Goal: Information Seeking & Learning: Find specific page/section

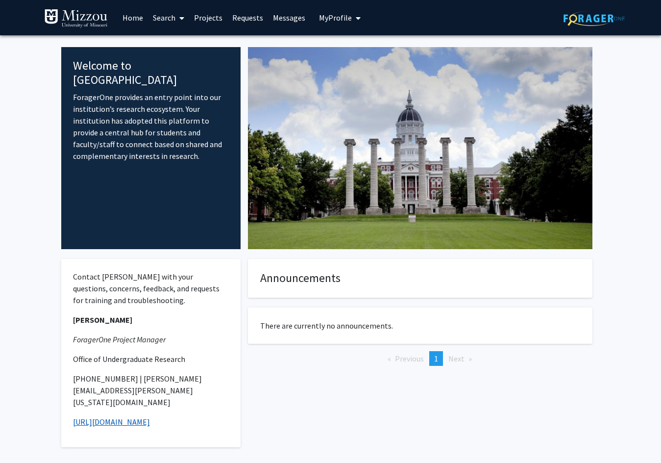
click at [131, 417] on link "[URL][DOMAIN_NAME]" at bounding box center [111, 422] width 77 height 10
click at [175, 24] on link "Search" at bounding box center [168, 17] width 41 height 34
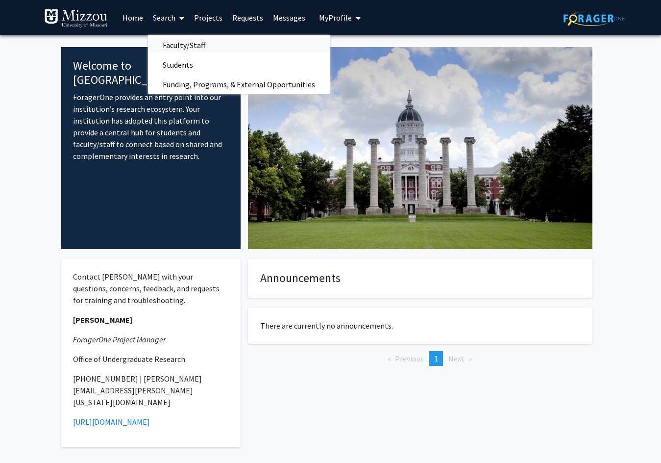
click at [182, 51] on span "Faculty/Staff" at bounding box center [184, 45] width 72 height 20
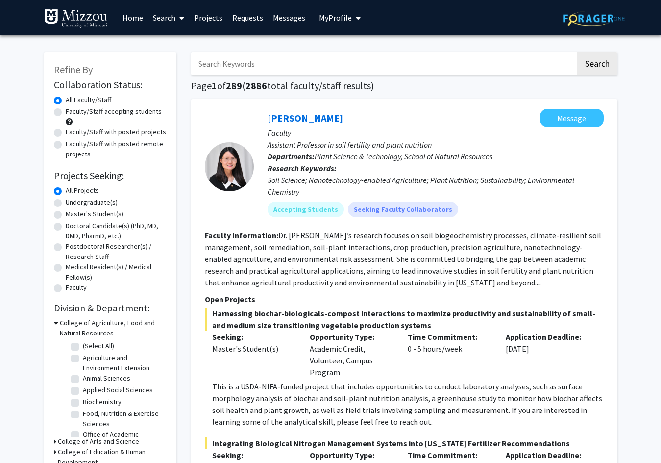
click at [268, 59] on input "Search Keywords" at bounding box center [383, 63] width 385 height 23
type input "aerospace"
click at [577, 52] on button "Search" at bounding box center [597, 63] width 40 height 23
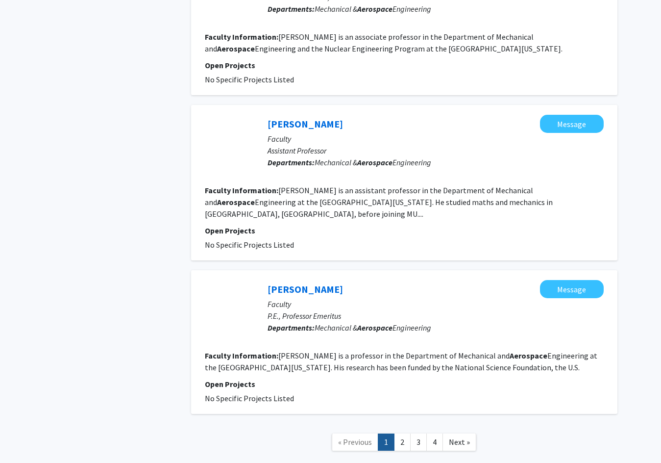
scroll to position [1308, 0]
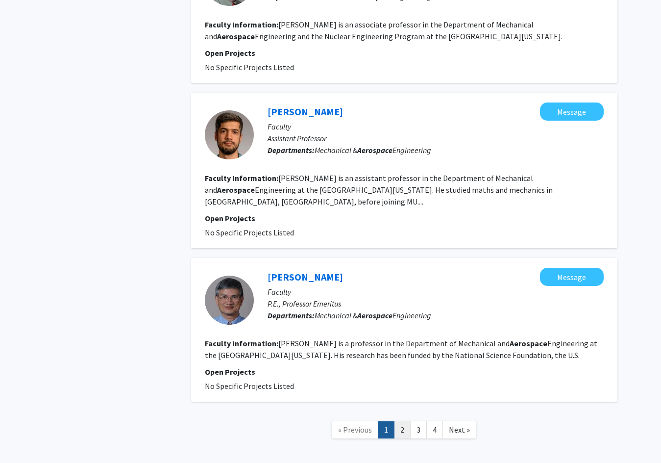
click at [403, 421] on link "2" at bounding box center [402, 429] width 17 height 17
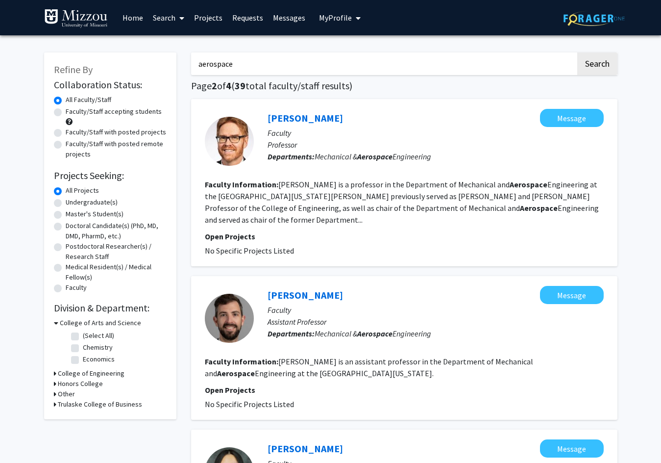
click at [66, 203] on label "Undergraduate(s)" at bounding box center [92, 202] width 52 height 10
click at [66, 203] on input "Undergraduate(s)" at bounding box center [69, 200] width 6 height 6
radio input "true"
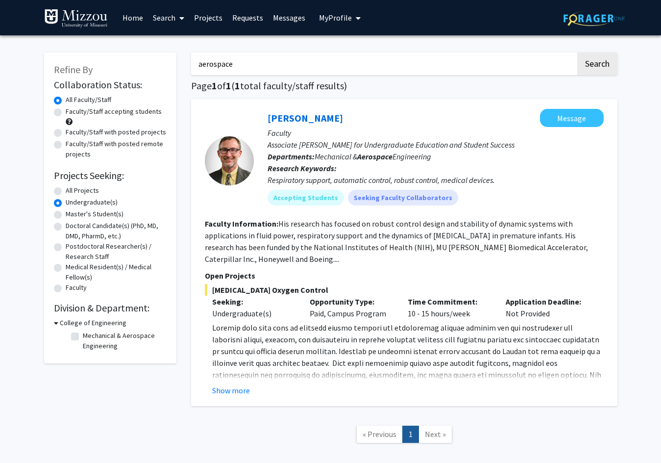
click at [66, 112] on label "Faculty/Staff accepting students" at bounding box center [114, 111] width 96 height 10
click at [66, 112] on input "Faculty/Staff accepting students" at bounding box center [69, 109] width 6 height 6
radio input "true"
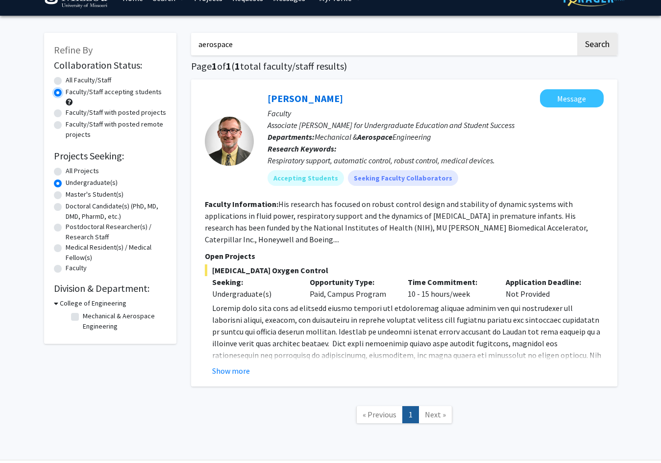
scroll to position [2, 0]
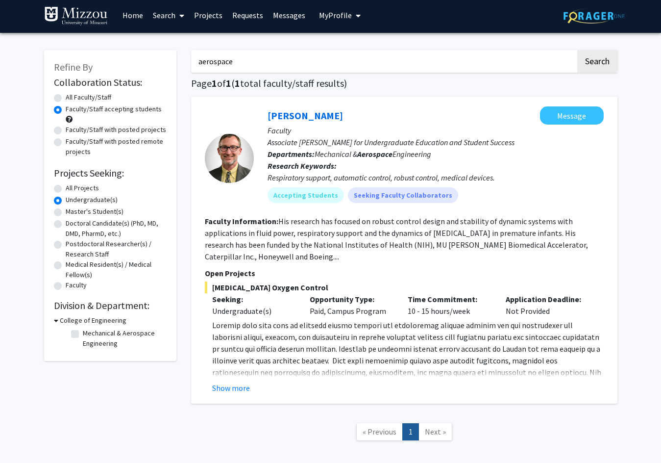
click at [66, 210] on label "Master's Student(s)" at bounding box center [95, 211] width 58 height 10
click at [66, 210] on input "Master's Student(s)" at bounding box center [69, 209] width 6 height 6
radio input "true"
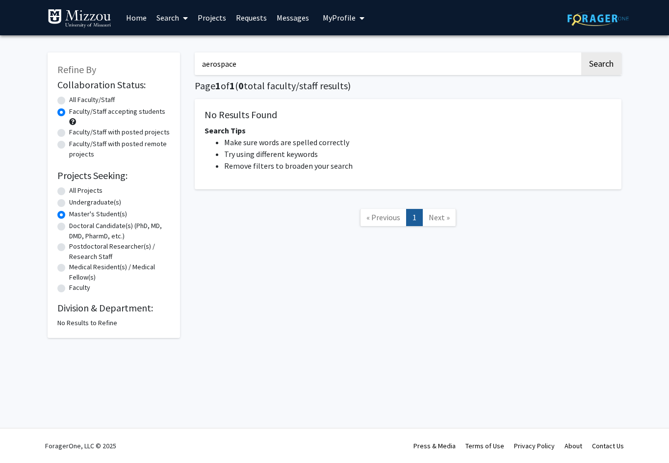
click at [69, 228] on label "Doctoral Candidate(s) (PhD, MD, DMD, PharmD, etc.)" at bounding box center [119, 231] width 101 height 21
click at [69, 227] on input "Doctoral Candidate(s) (PhD, MD, DMD, PharmD, etc.)" at bounding box center [72, 224] width 6 height 6
radio input "true"
click at [69, 203] on label "Undergraduate(s)" at bounding box center [95, 202] width 52 height 10
click at [69, 203] on input "Undergraduate(s)" at bounding box center [72, 200] width 6 height 6
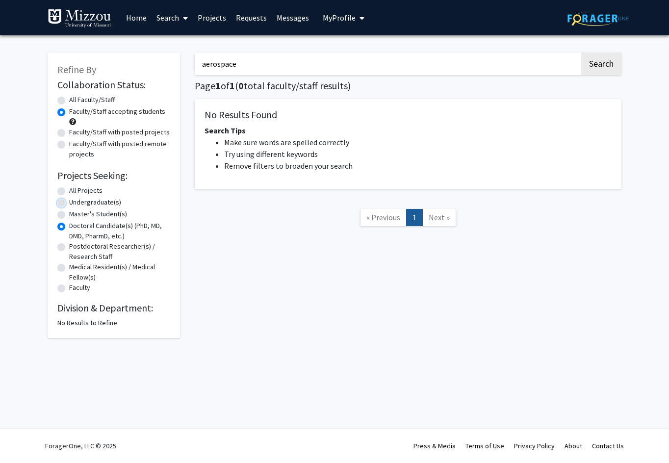
radio input "true"
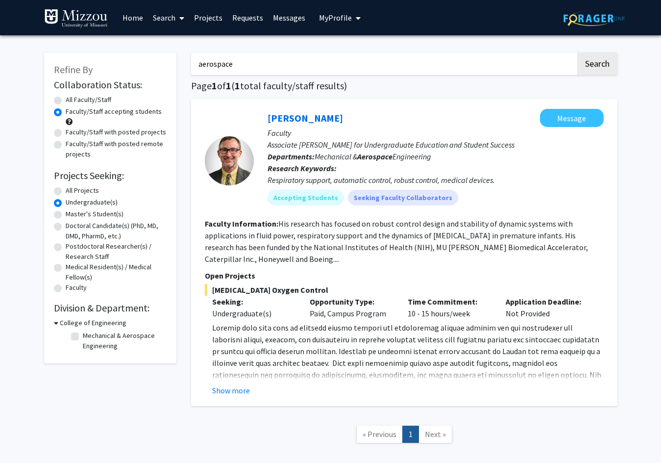
click at [66, 132] on label "Faculty/Staff with posted projects" at bounding box center [116, 132] width 100 height 10
click at [66, 132] on input "Faculty/Staff with posted projects" at bounding box center [69, 130] width 6 height 6
radio input "true"
drag, startPoint x: 263, startPoint y: 58, endPoint x: 141, endPoint y: 50, distance: 121.8
click at [141, 50] on div "Refine By Collaboration Status: Collaboration Status All Faculty/Staff Collabor…" at bounding box center [331, 253] width 588 height 420
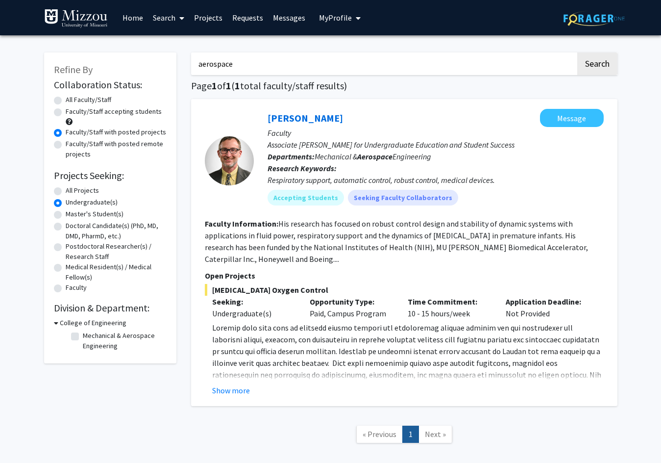
type input "c"
type input "mechanical"
click at [577, 52] on button "Search" at bounding box center [597, 63] width 40 height 23
radio input "true"
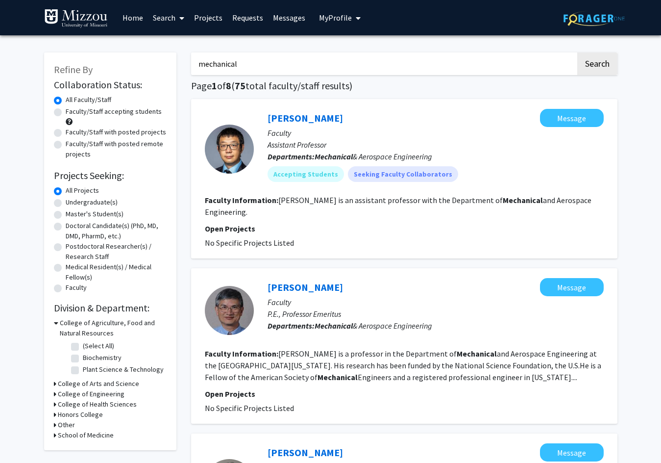
click at [66, 202] on label "Undergraduate(s)" at bounding box center [92, 202] width 52 height 10
click at [66, 202] on input "Undergraduate(s)" at bounding box center [69, 200] width 6 height 6
radio input "true"
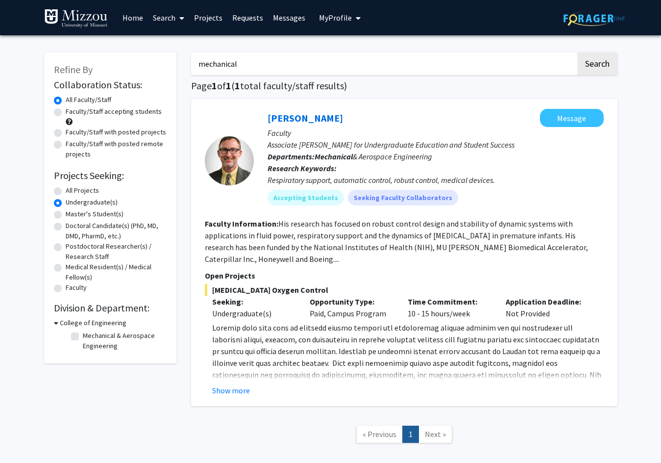
click at [66, 114] on label "Faculty/Staff accepting students" at bounding box center [114, 111] width 96 height 10
click at [66, 113] on input "Faculty/Staff accepting students" at bounding box center [69, 109] width 6 height 6
radio input "true"
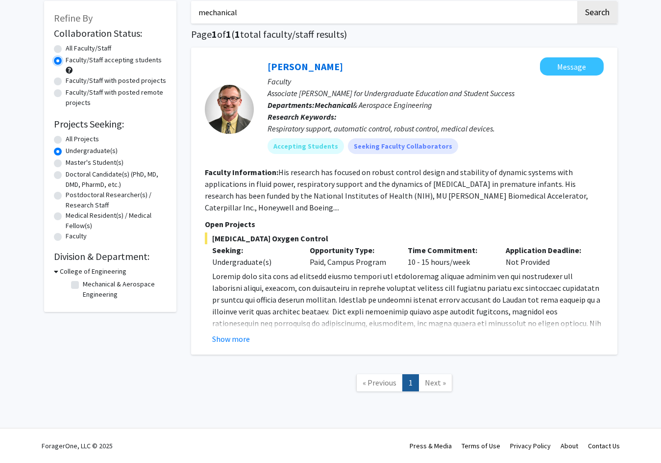
scroll to position [2, 0]
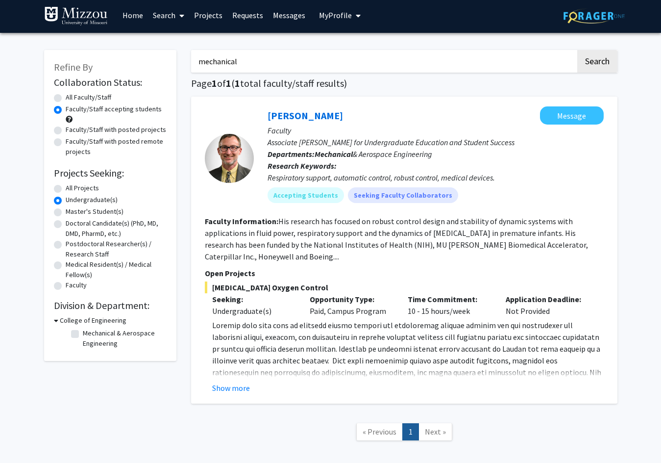
click at [54, 93] on div "All Faculty/Staff" at bounding box center [110, 98] width 113 height 12
click at [66, 96] on label "All Faculty/Staff" at bounding box center [89, 97] width 46 height 10
click at [66, 96] on input "All Faculty/Staff" at bounding box center [69, 95] width 6 height 6
radio input "true"
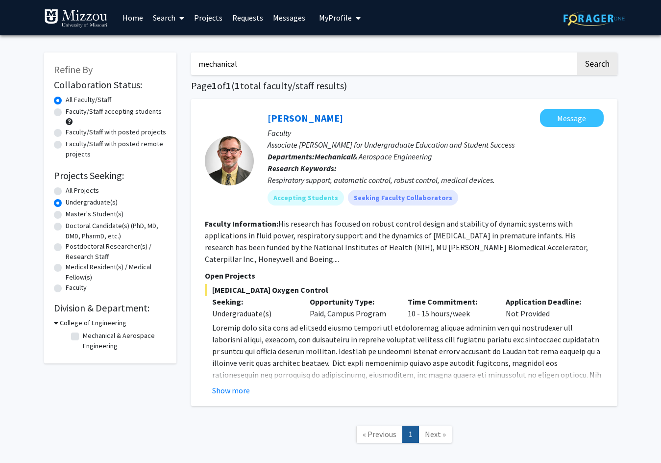
click at [55, 186] on div "All Projects" at bounding box center [110, 191] width 113 height 12
click at [56, 186] on div "All Projects" at bounding box center [110, 191] width 113 height 12
click at [66, 190] on label "All Projects" at bounding box center [82, 190] width 33 height 10
click at [66, 190] on input "All Projects" at bounding box center [69, 188] width 6 height 6
radio input "true"
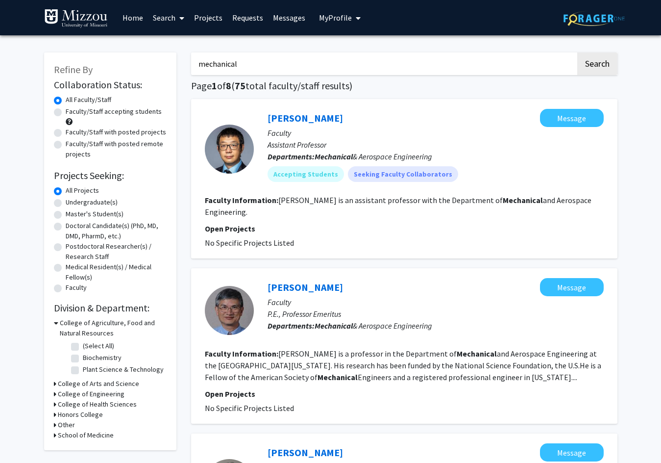
click at [285, 121] on link "[PERSON_NAME]" at bounding box center [305, 118] width 75 height 12
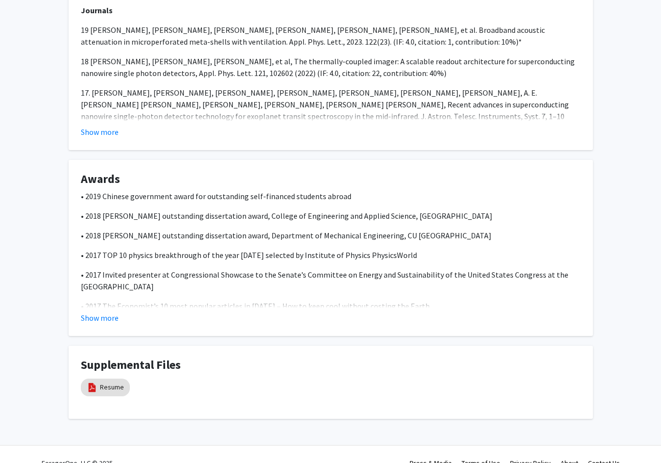
scroll to position [360, 0]
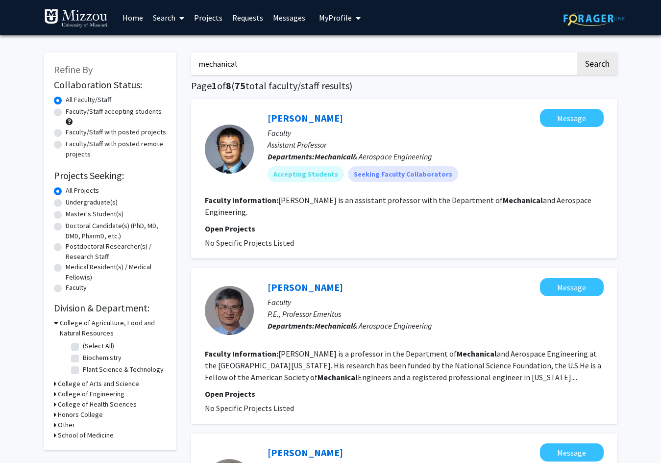
click at [587, 13] on img at bounding box center [594, 18] width 61 height 15
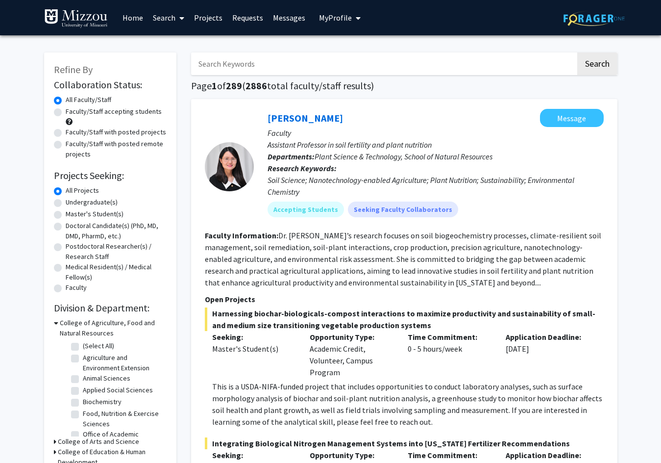
click at [65, 14] on img at bounding box center [76, 19] width 64 height 20
click at [248, 54] on input "Search Keywords" at bounding box center [383, 63] width 385 height 23
click at [577, 52] on button "Search" at bounding box center [597, 63] width 40 height 23
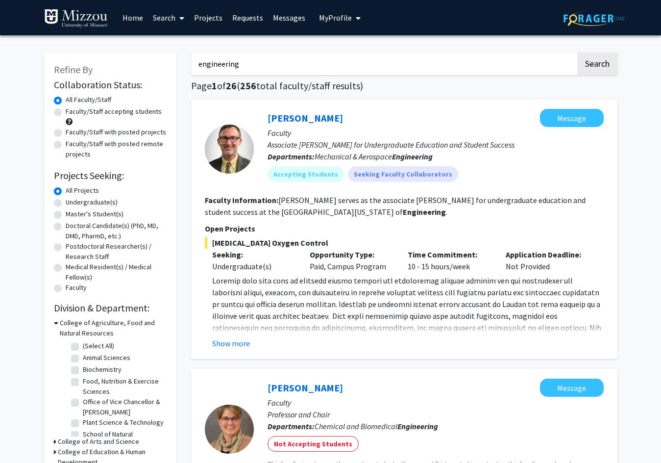
drag, startPoint x: 238, startPoint y: 374, endPoint x: 229, endPoint y: 100, distance: 273.7
drag, startPoint x: 259, startPoint y: 69, endPoint x: 43, endPoint y: 49, distance: 217.1
click at [577, 52] on button "Search" at bounding box center [597, 63] width 40 height 23
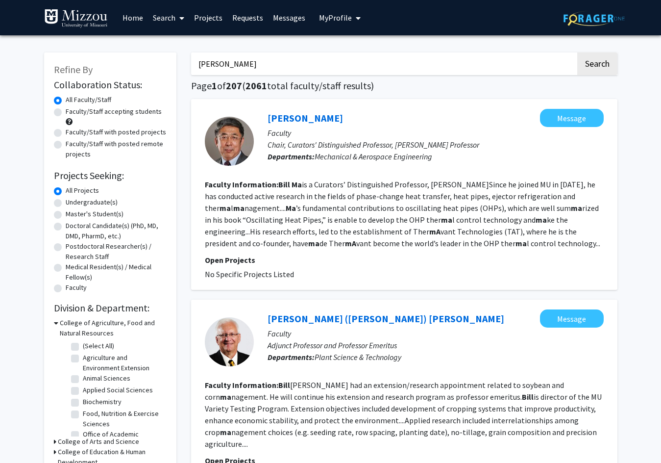
drag, startPoint x: 254, startPoint y: 64, endPoint x: 120, endPoint y: 65, distance: 134.3
click at [577, 52] on button "Search" at bounding box center [597, 63] width 40 height 23
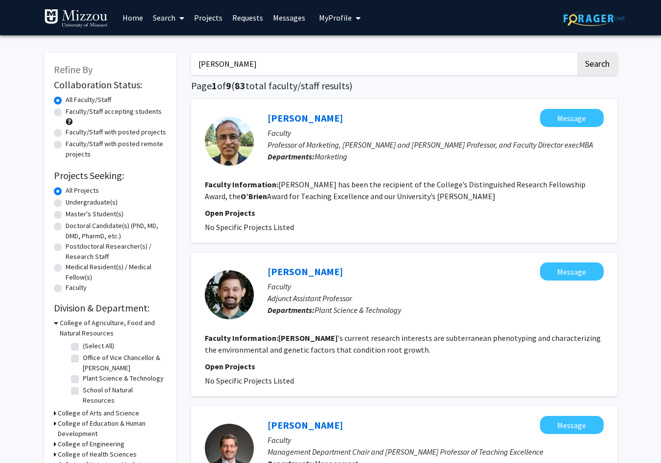
click at [246, 70] on input "chris o'brien" at bounding box center [383, 63] width 385 height 23
click at [577, 52] on button "Search" at bounding box center [597, 63] width 40 height 23
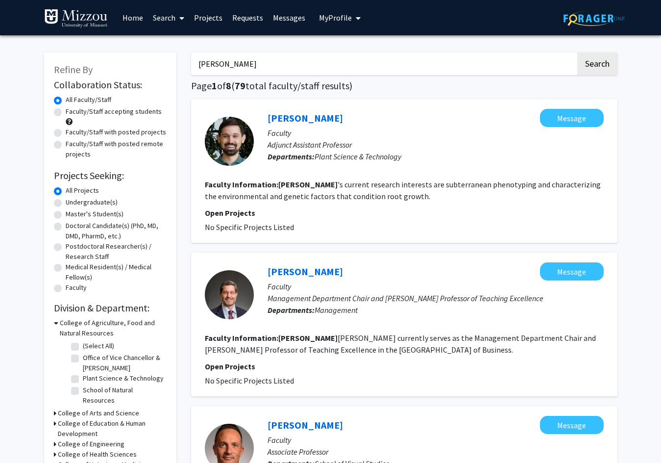
click at [577, 52] on button "Search" at bounding box center [597, 63] width 40 height 23
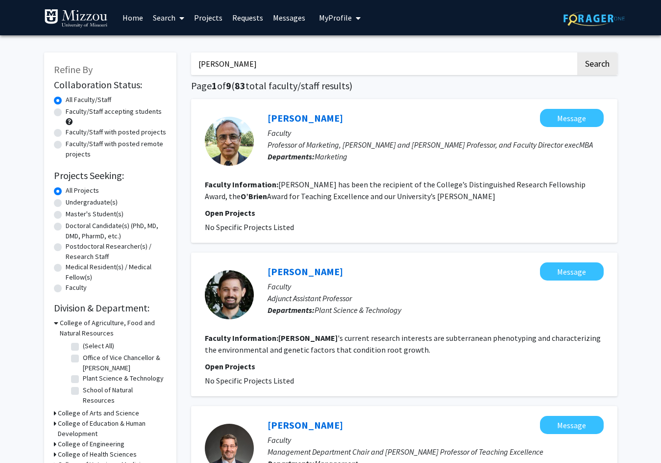
drag, startPoint x: 260, startPoint y: 64, endPoint x: 6, endPoint y: 54, distance: 253.6
click at [0, 56] on html "Skip navigation Home Search Projects Requests Messages My Profile William Nelse…" at bounding box center [330, 231] width 661 height 463
type input "mechanical engineering"
click at [577, 52] on button "Search" at bounding box center [597, 63] width 40 height 23
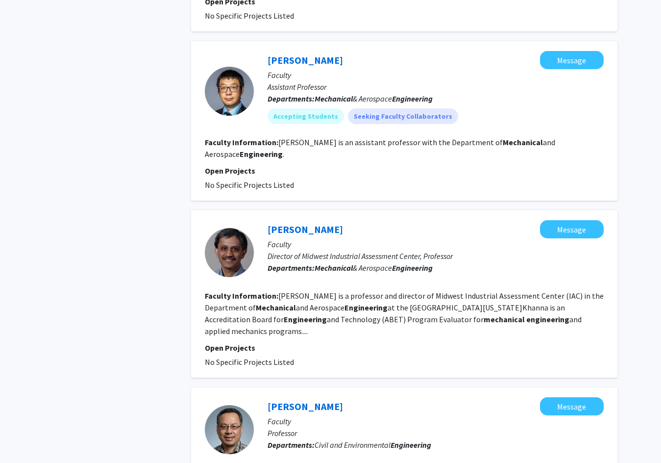
scroll to position [1649, 0]
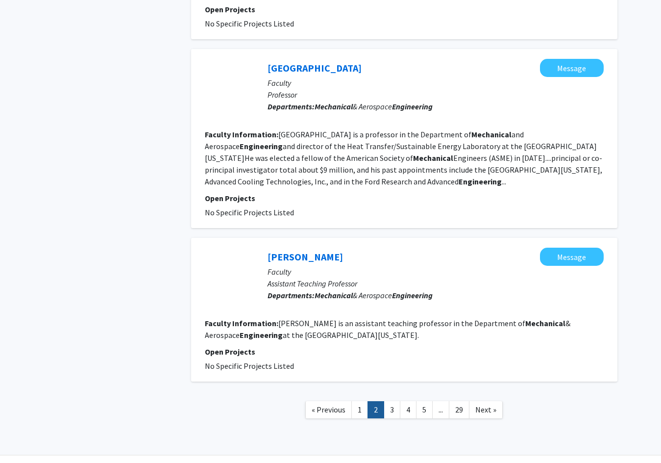
scroll to position [1434, 0]
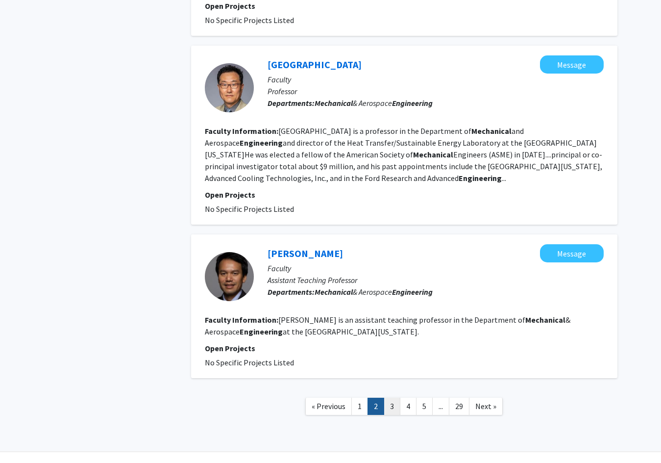
click at [391, 398] on link "3" at bounding box center [392, 406] width 17 height 17
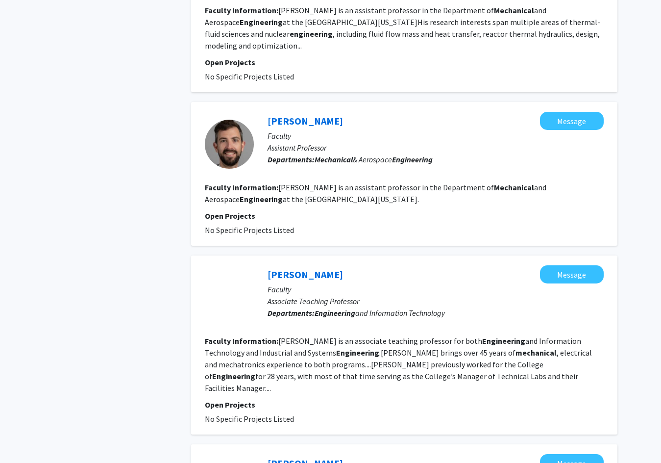
scroll to position [882, 0]
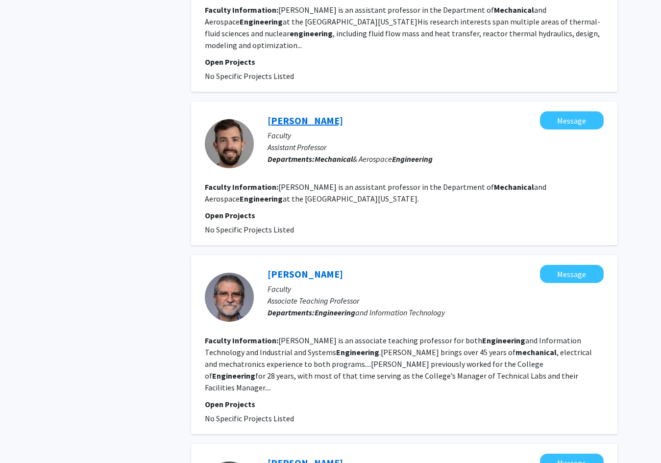
click at [339, 114] on link "[PERSON_NAME]" at bounding box center [305, 120] width 75 height 12
